Goal: Task Accomplishment & Management: Use online tool/utility

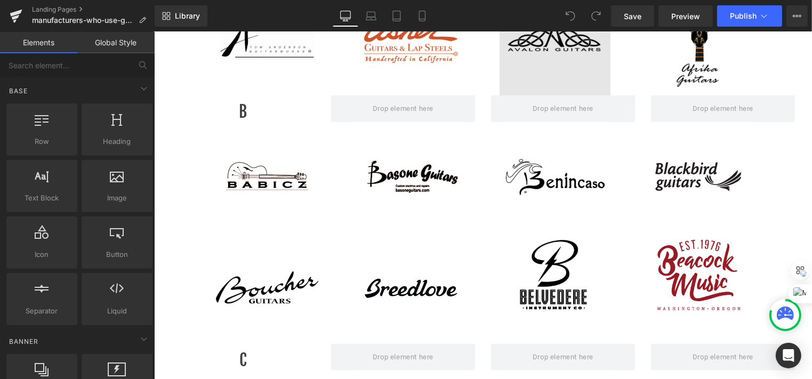
scroll to position [373, 0]
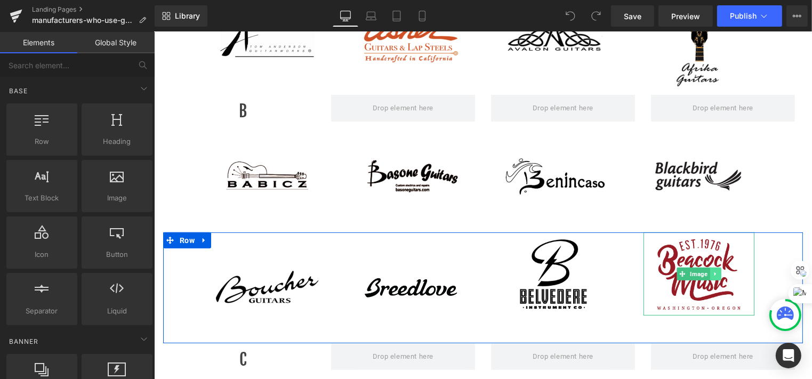
click at [712, 274] on icon at bounding box center [715, 273] width 6 height 6
click at [718, 275] on icon at bounding box center [721, 273] width 6 height 6
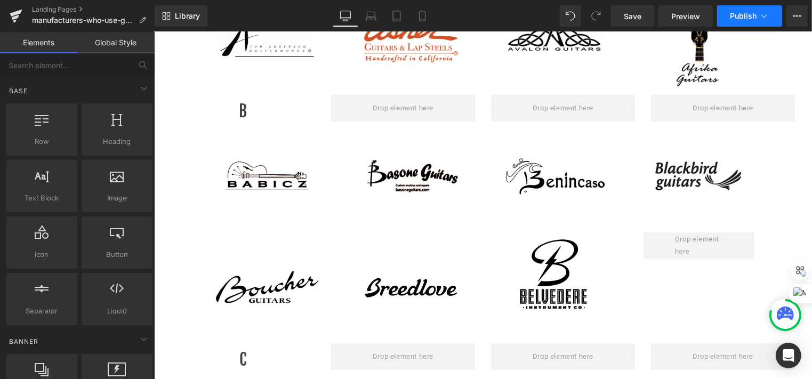
click at [751, 18] on span "Publish" at bounding box center [743, 16] width 27 height 9
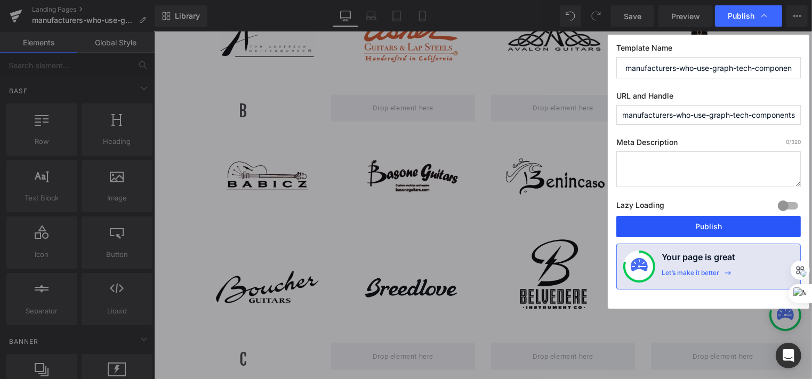
click at [711, 231] on button "Publish" at bounding box center [708, 226] width 184 height 21
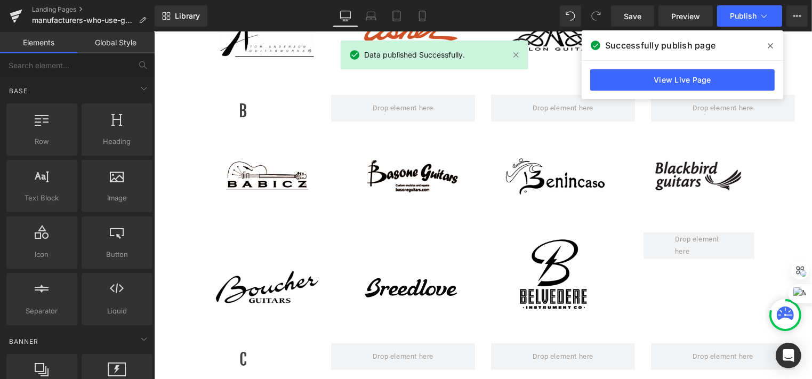
click at [768, 47] on icon at bounding box center [770, 46] width 5 height 9
